Goal: Task Accomplishment & Management: Complete application form

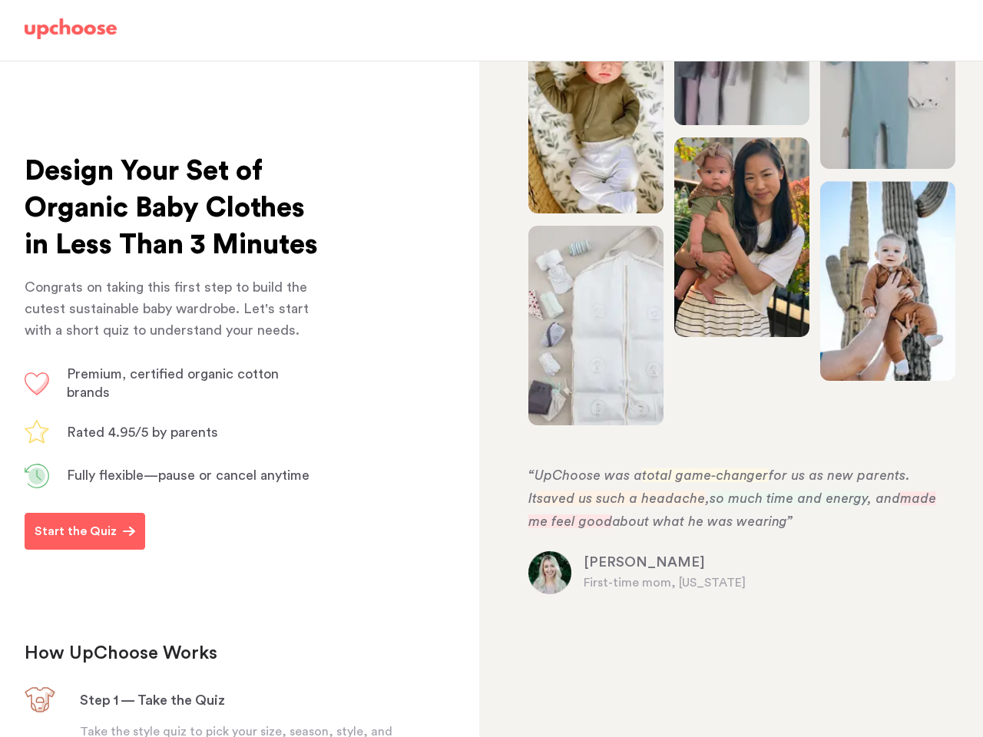
click at [491, 369] on div "Premium, certified organic cotton brands Rated 4.95/5 by parents Fully flexible…" at bounding box center [718, 399] width 479 height 676
click at [83, 541] on p "Start the Quiz" at bounding box center [76, 531] width 82 height 18
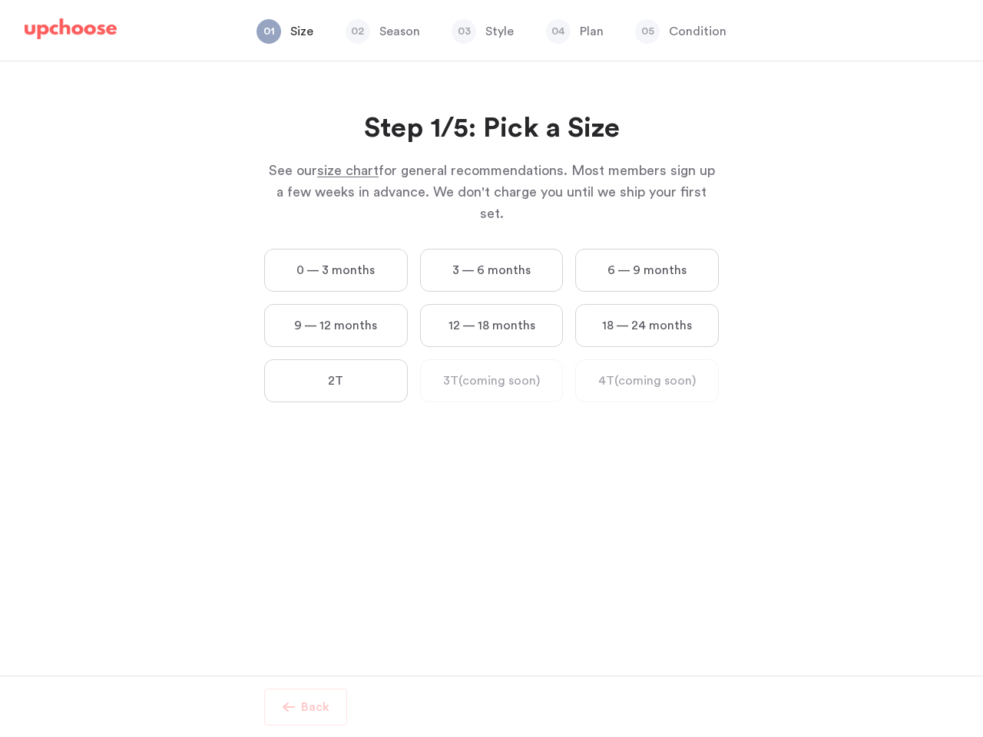
click at [596, 114] on h2 "Step 1/5: Pick a Size" at bounding box center [491, 129] width 455 height 37
click at [596, 326] on div "18 — 24 months" at bounding box center [647, 325] width 144 height 43
click at [742, 62] on div "Step 1/5: Pick a Size See our size chart for general recommendations. Most memb…" at bounding box center [491, 368] width 983 height 614
click at [742, 237] on div "Step 1/5: Pick a Size See our size chart for general recommendations. Most memb…" at bounding box center [491, 368] width 983 height 614
click at [888, 84] on div "Step 1/5: Pick a Size See our size chart for general recommendations. Most memb…" at bounding box center [491, 368] width 983 height 614
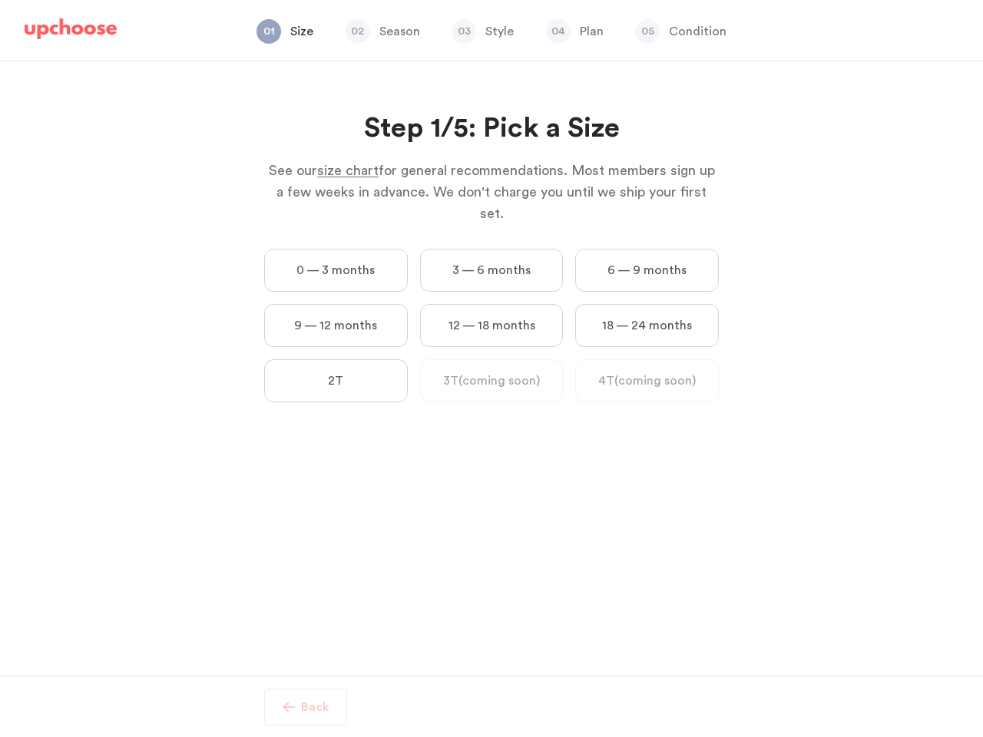
click at [888, 281] on div "Step 1/5: Pick a Size See our size chart for general recommendations. Most memb…" at bounding box center [491, 368] width 983 height 614
click at [550, 573] on div "Step 1/5: Pick a Size See our size chart for general recommendations. Most memb…" at bounding box center [491, 368] width 983 height 614
